Goal: Task Accomplishment & Management: Manage account settings

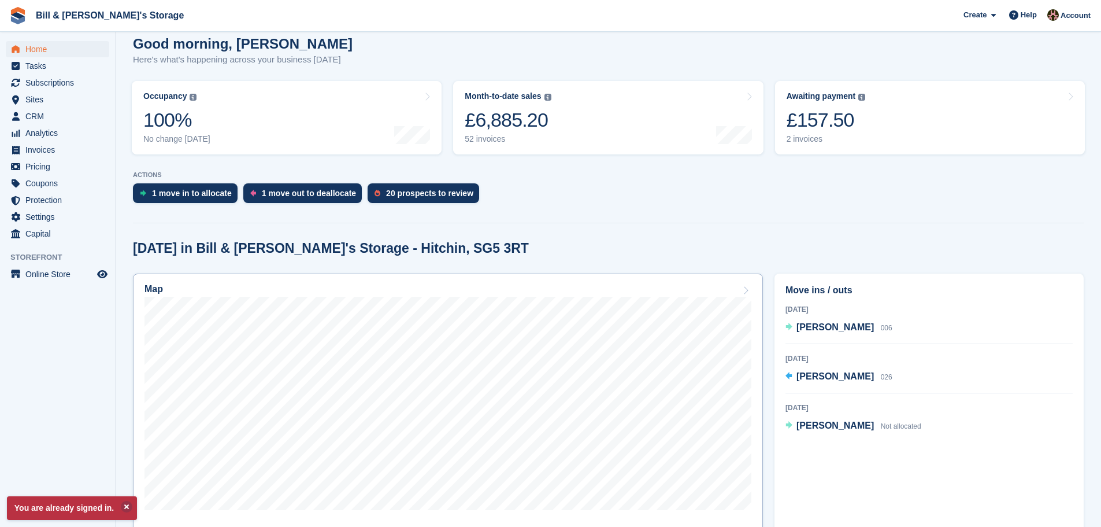
scroll to position [116, 0]
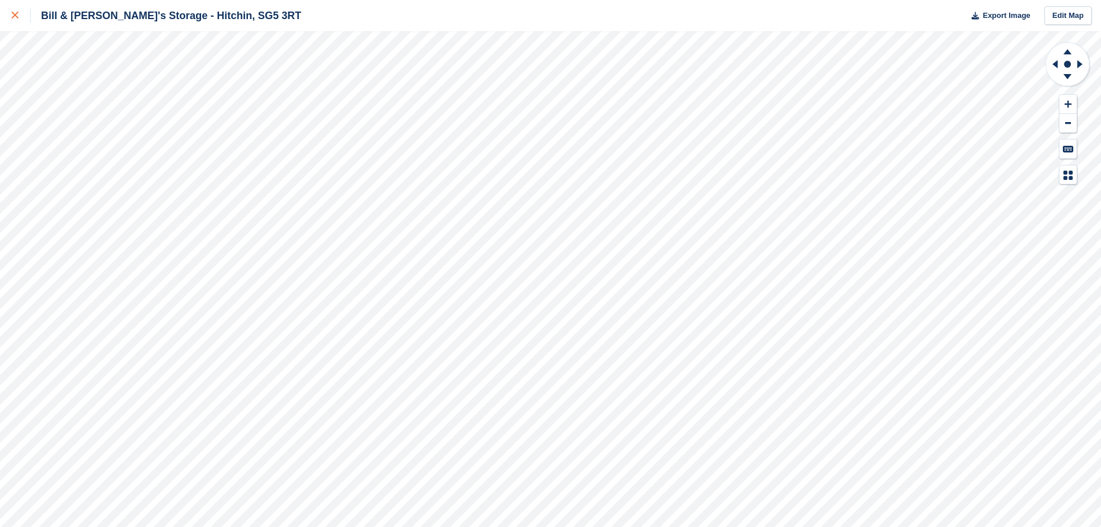
click at [19, 12] on div at bounding box center [21, 16] width 19 height 14
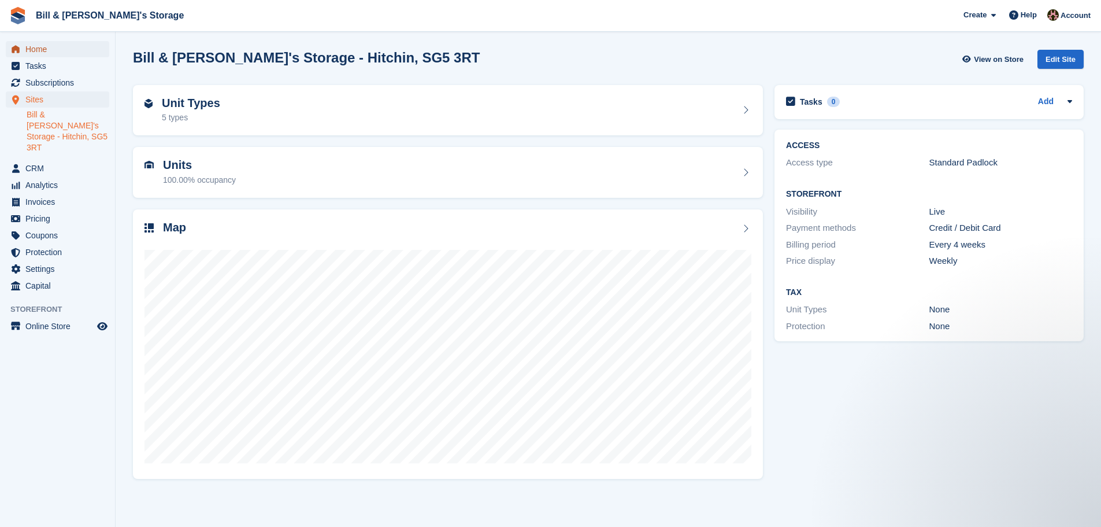
click at [68, 43] on span "Home" at bounding box center [59, 49] width 69 height 16
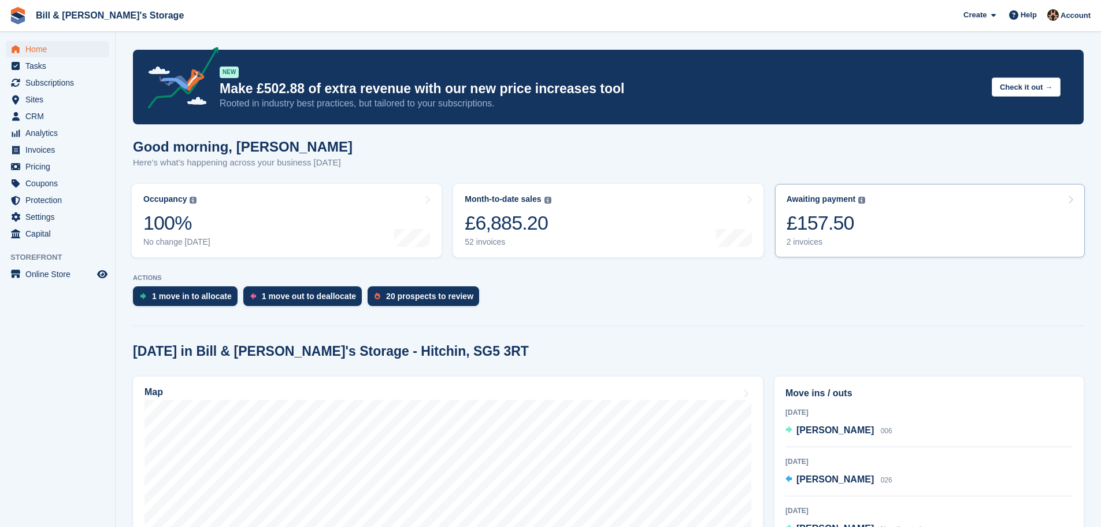
click at [893, 233] on link "Awaiting payment The total outstanding balance on all open invoices. £157.50 2 …" at bounding box center [930, 220] width 310 height 73
click at [602, 197] on link "Month-to-date sales The sum of all finalised invoices generated this month to d…" at bounding box center [608, 220] width 310 height 73
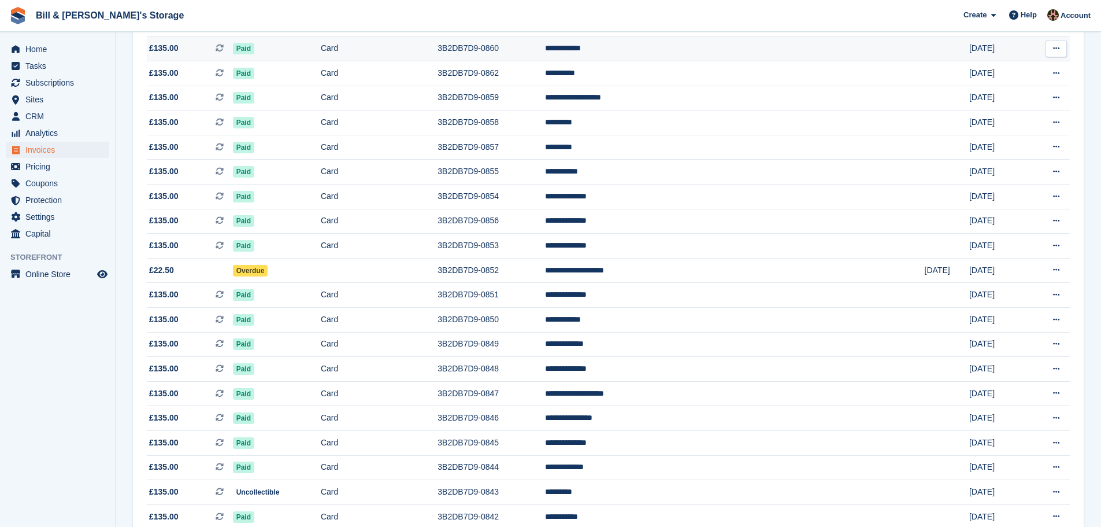
scroll to position [520, 0]
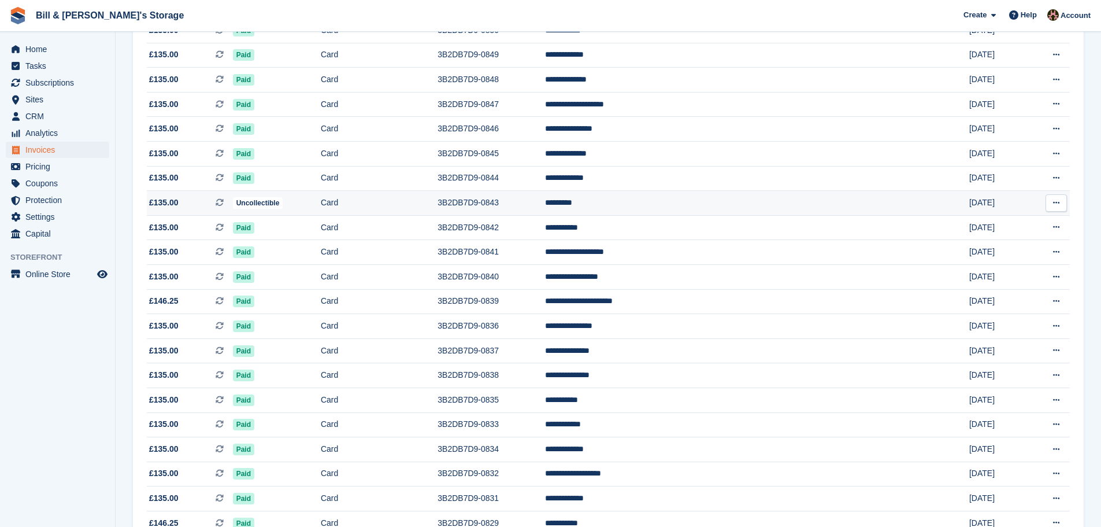
click at [321, 207] on td "Uncollectible" at bounding box center [277, 203] width 88 height 25
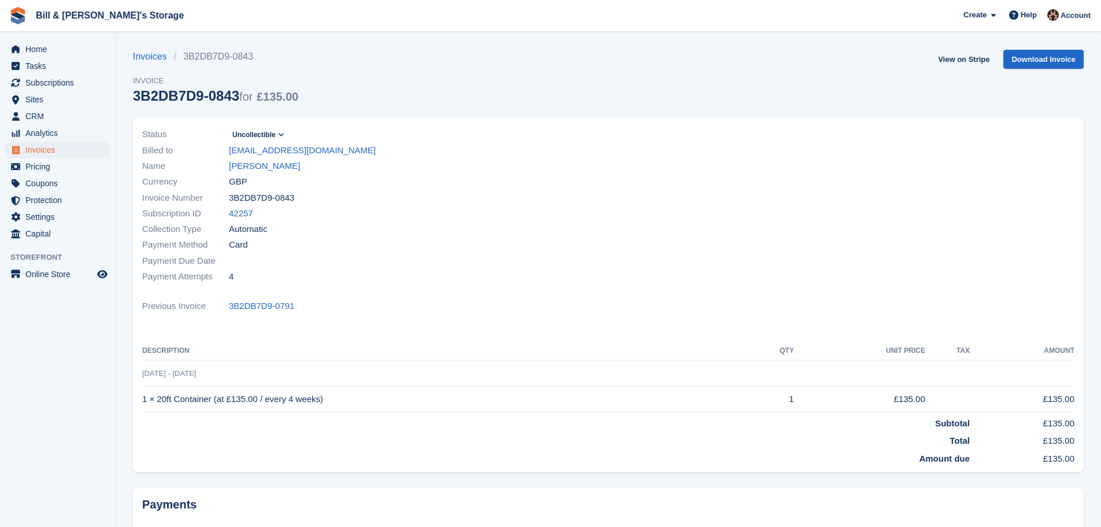
click at [279, 135] on icon at bounding box center [281, 134] width 6 height 7
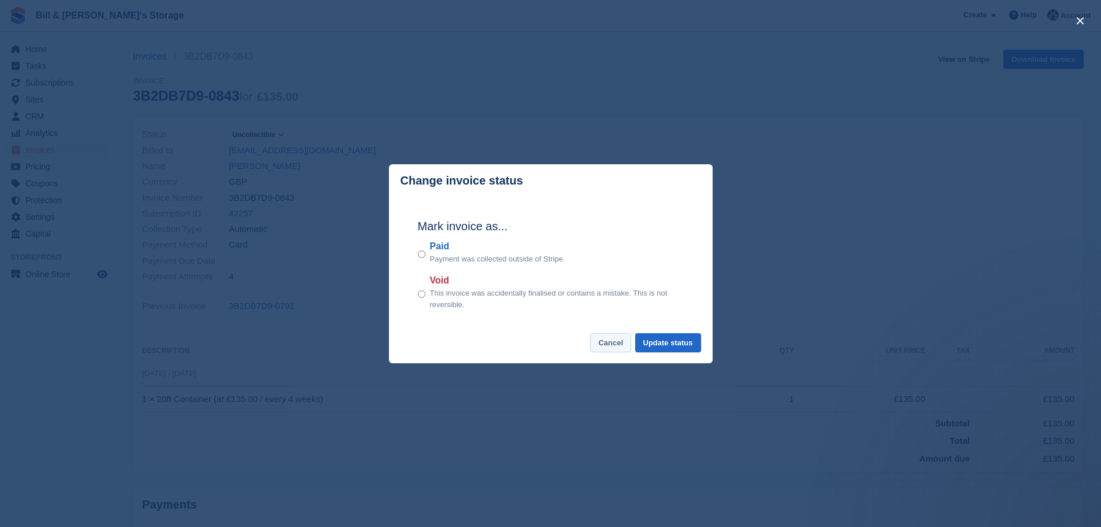
click at [606, 346] on button "Cancel" at bounding box center [610, 342] width 41 height 19
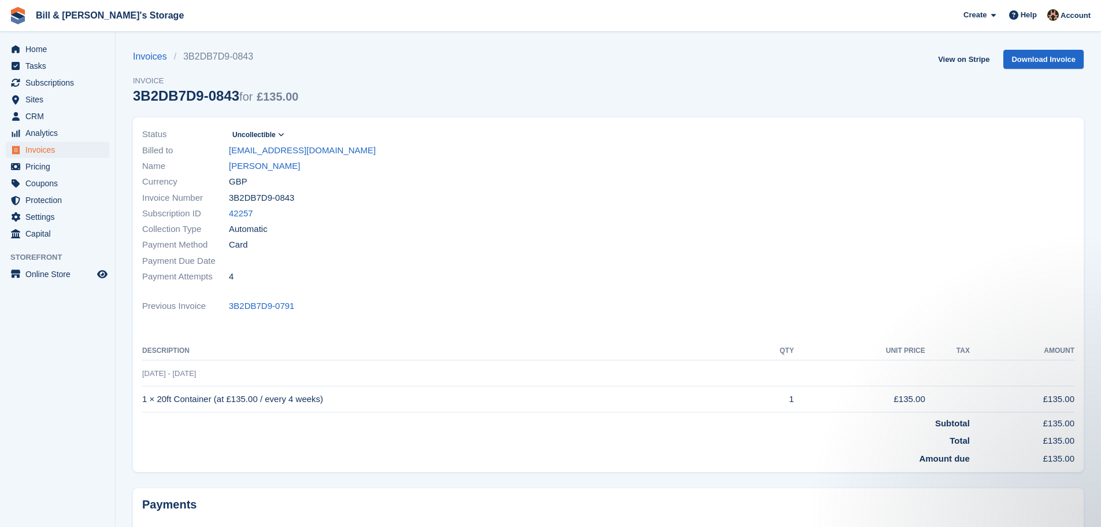
click at [443, 197] on div "Invoice Number 3B2DB7D9-0843" at bounding box center [372, 198] width 460 height 16
drag, startPoint x: 191, startPoint y: 396, endPoint x: 567, endPoint y: 395, distance: 375.8
click at [567, 395] on td "1 × 20ft Container (at £135.00 / every 4 weeks)" at bounding box center [444, 399] width 604 height 26
click at [956, 391] on td at bounding box center [948, 399] width 45 height 26
click at [598, 256] on div "Payment Due Date" at bounding box center [372, 261] width 460 height 16
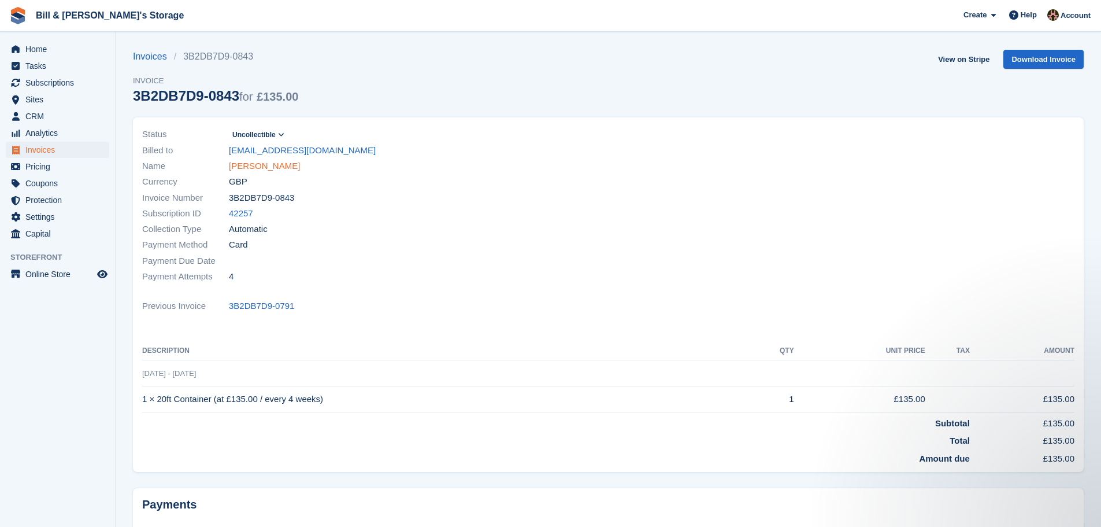
click at [253, 171] on link "Ben Hogan" at bounding box center [264, 166] width 71 height 13
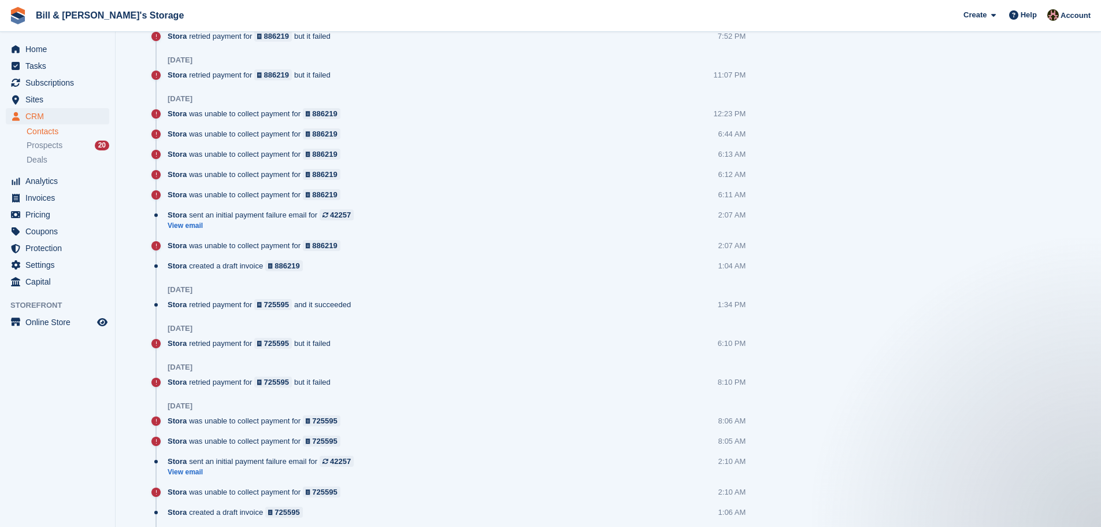
scroll to position [1041, 0]
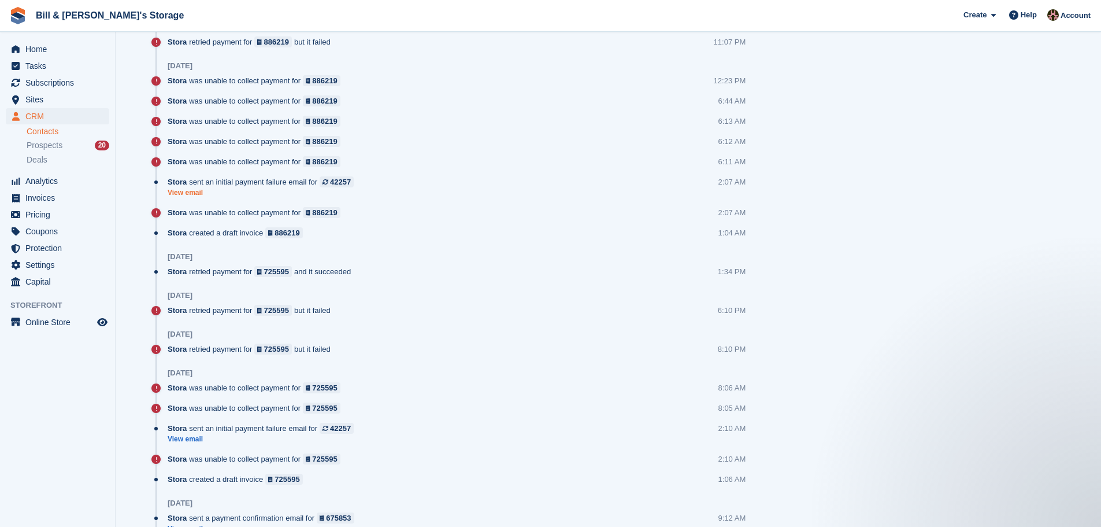
click at [187, 195] on link "View email" at bounding box center [264, 193] width 192 height 10
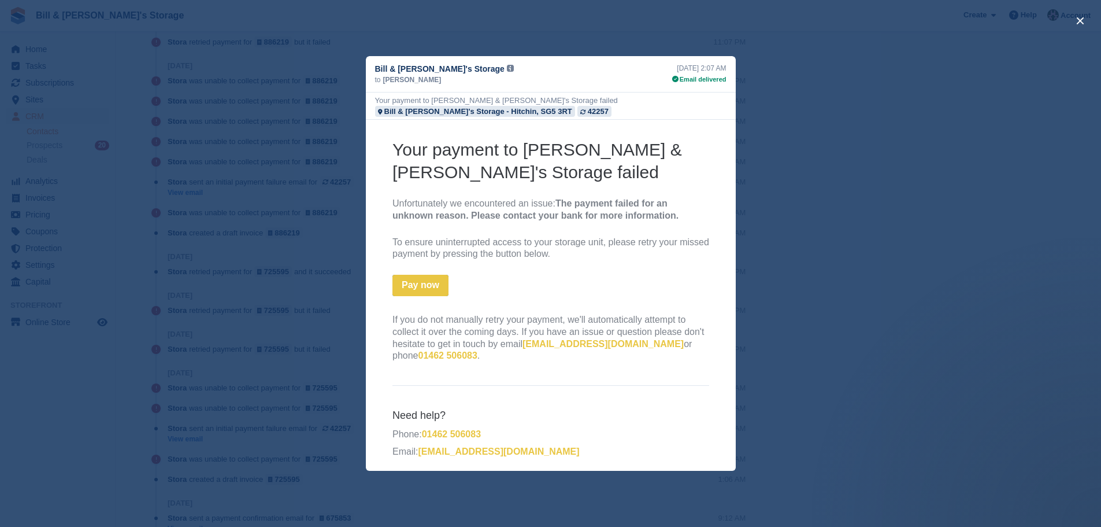
scroll to position [127, 0]
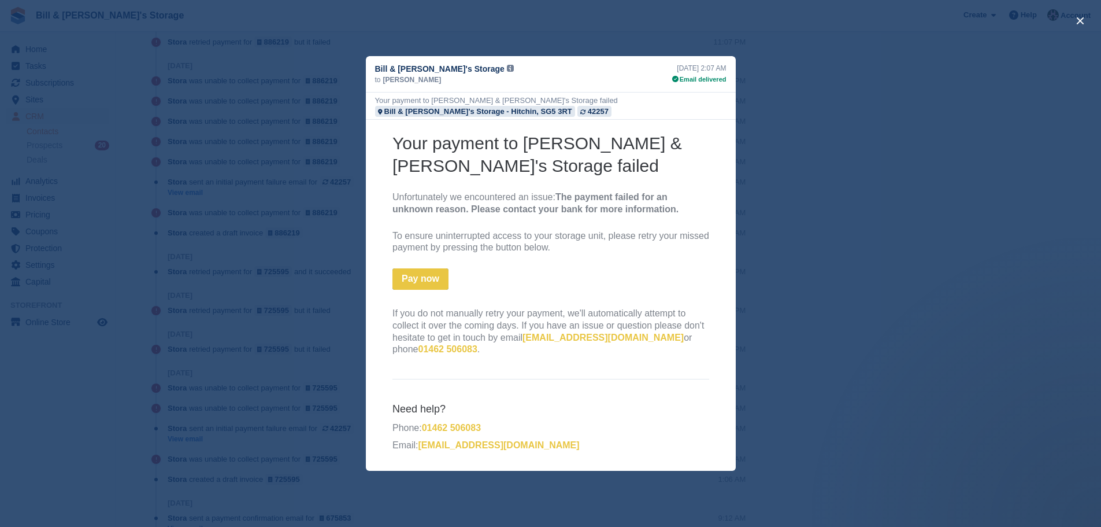
click at [962, 251] on div "close" at bounding box center [550, 263] width 1101 height 527
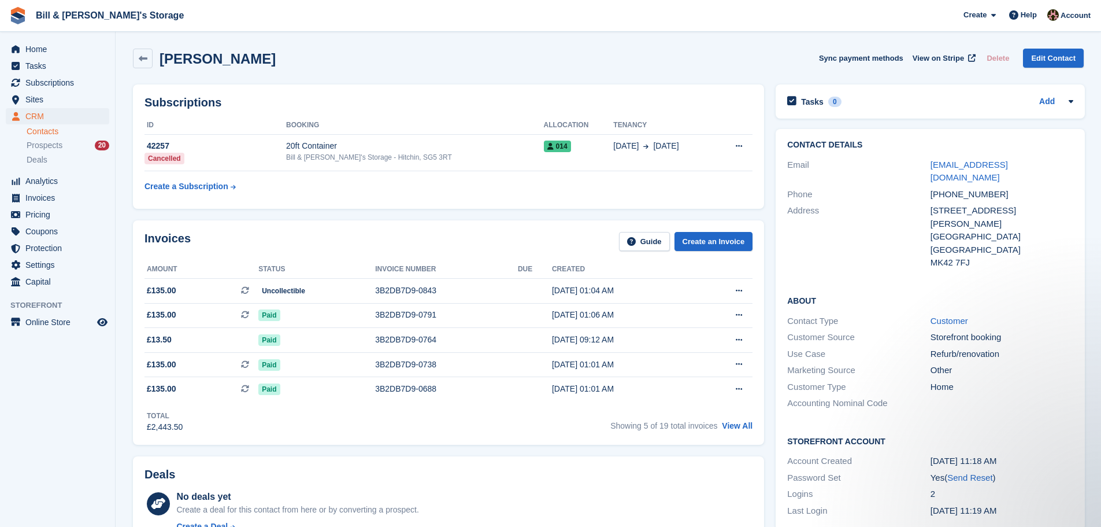
scroll to position [0, 0]
click at [31, 46] on span "Home" at bounding box center [59, 49] width 69 height 16
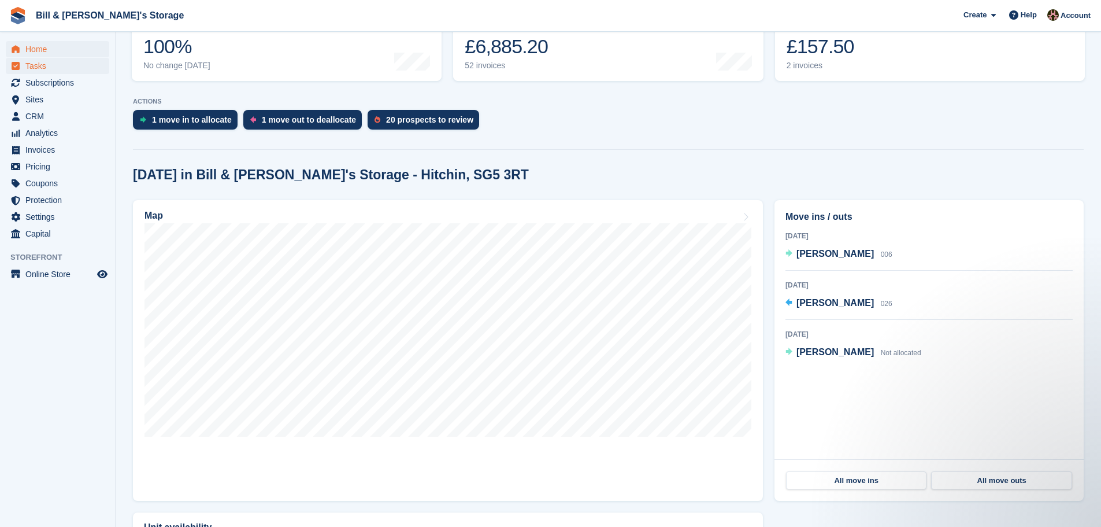
scroll to position [173, 0]
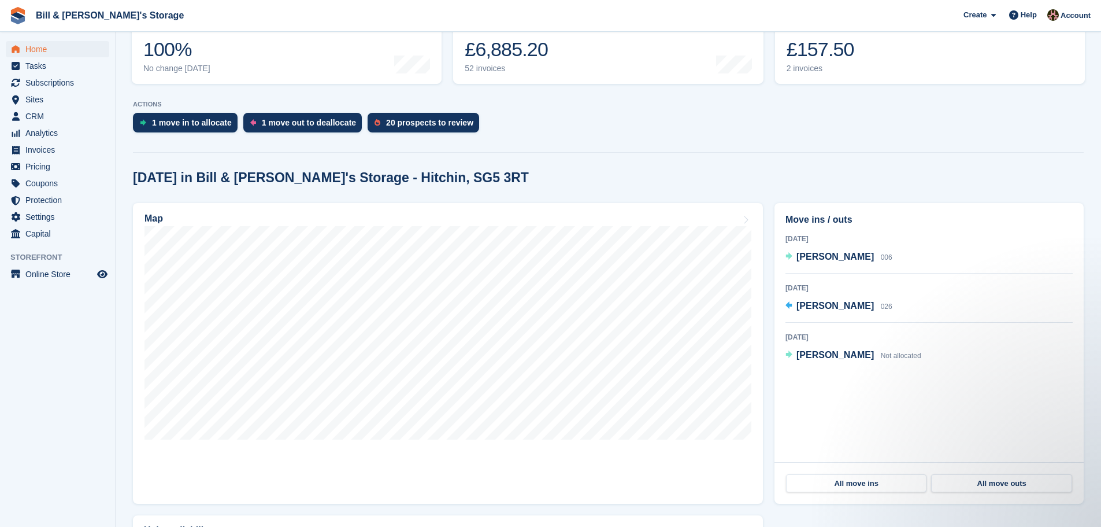
click at [60, 40] on div "Home Tasks Subscriptions Subscriptions Subscriptions Contracts Price increases …" at bounding box center [57, 139] width 115 height 206
click at [59, 39] on div "Home Tasks Subscriptions Subscriptions Subscriptions Contracts Price increases …" at bounding box center [57, 139] width 115 height 206
click at [54, 44] on span "Home" at bounding box center [59, 49] width 69 height 16
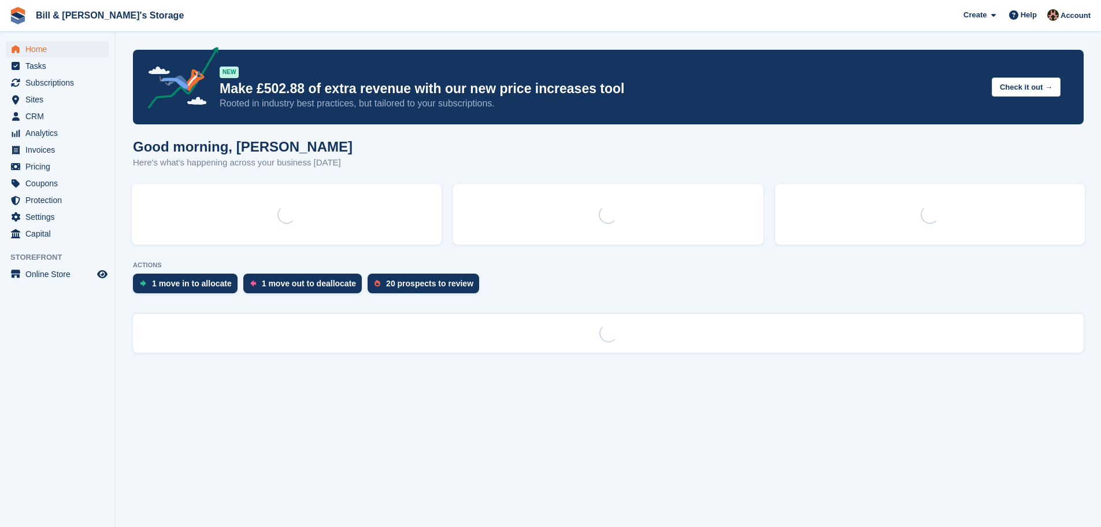
scroll to position [0, 0]
